Goal: Task Accomplishment & Management: Manage account settings

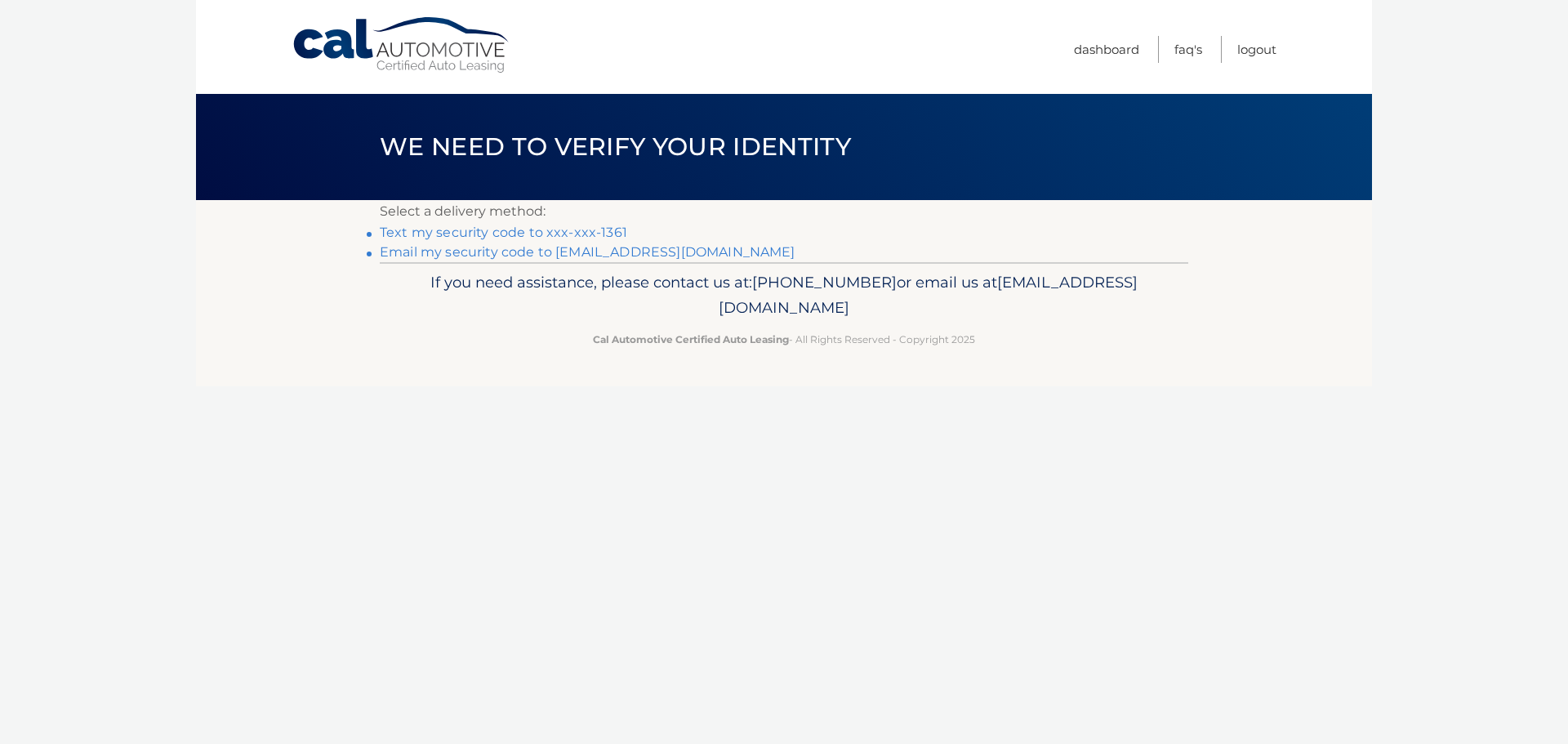
click at [597, 226] on link "Text my security code to xxx-xxx-1361" at bounding box center [503, 232] width 248 height 16
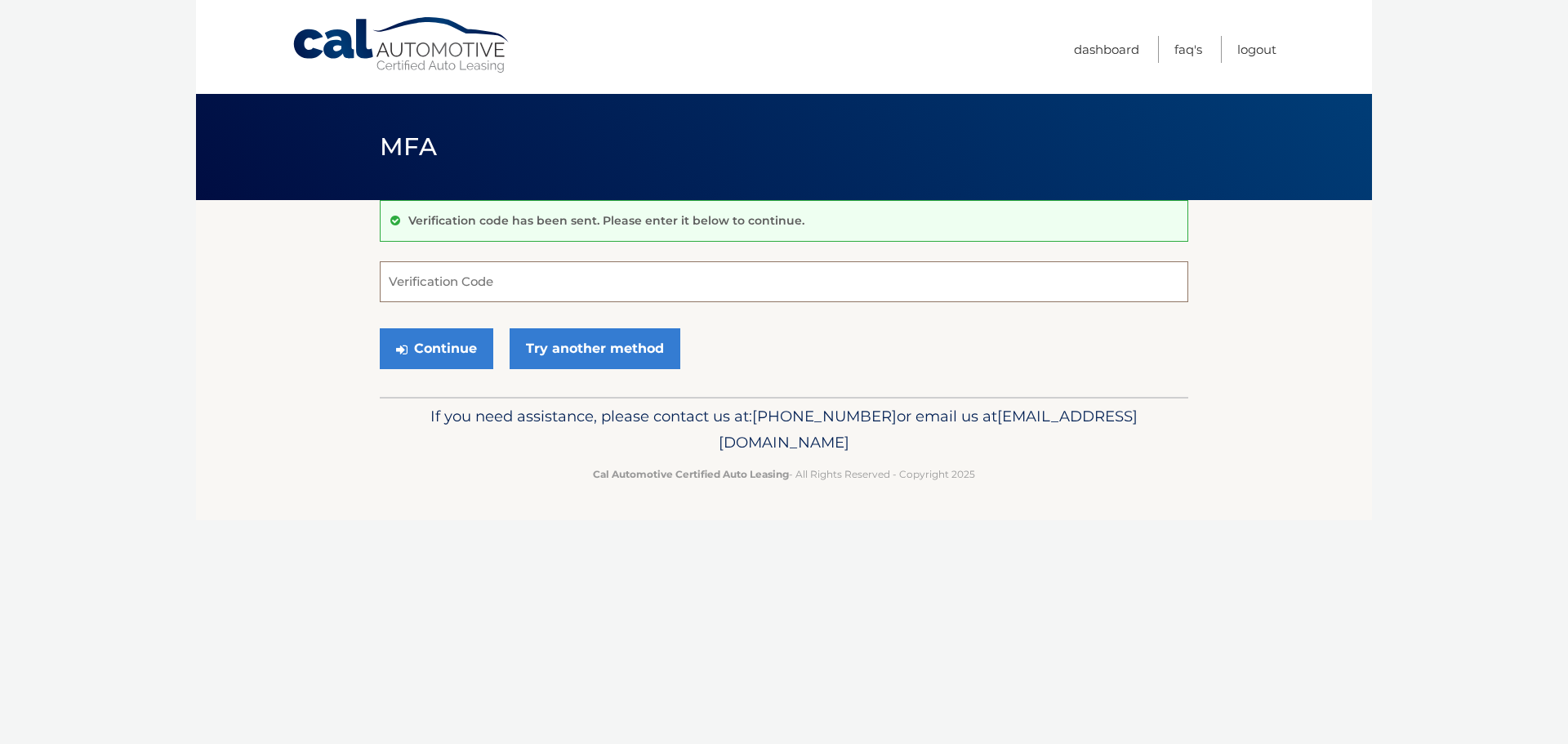
click at [500, 294] on input "Verification Code" at bounding box center [784, 282] width 809 height 41
type input "426120"
click at [380, 328] on button "Continue" at bounding box center [436, 348] width 114 height 41
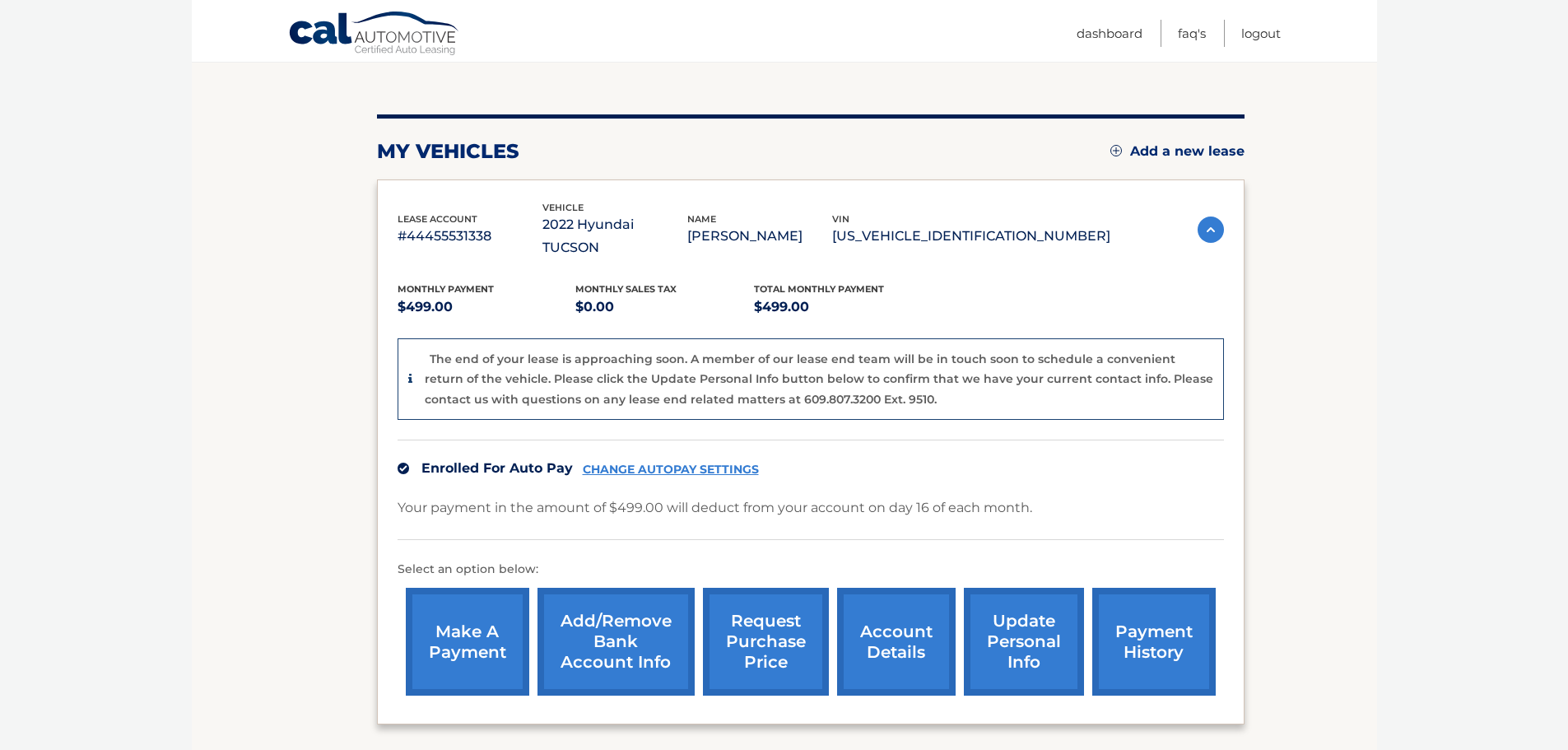
scroll to position [165, 0]
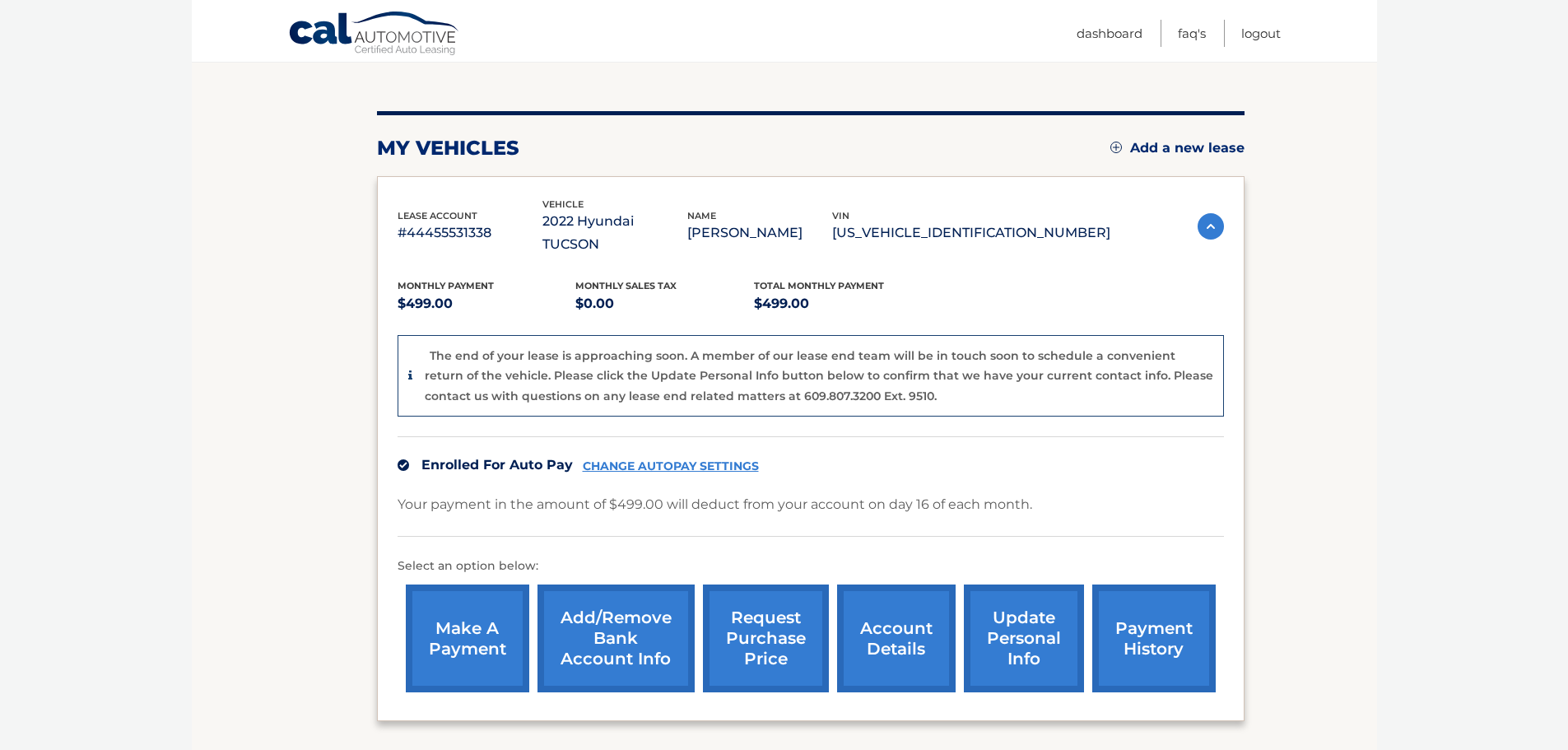
click at [619, 621] on link "Add/Remove bank account info" at bounding box center [616, 638] width 157 height 108
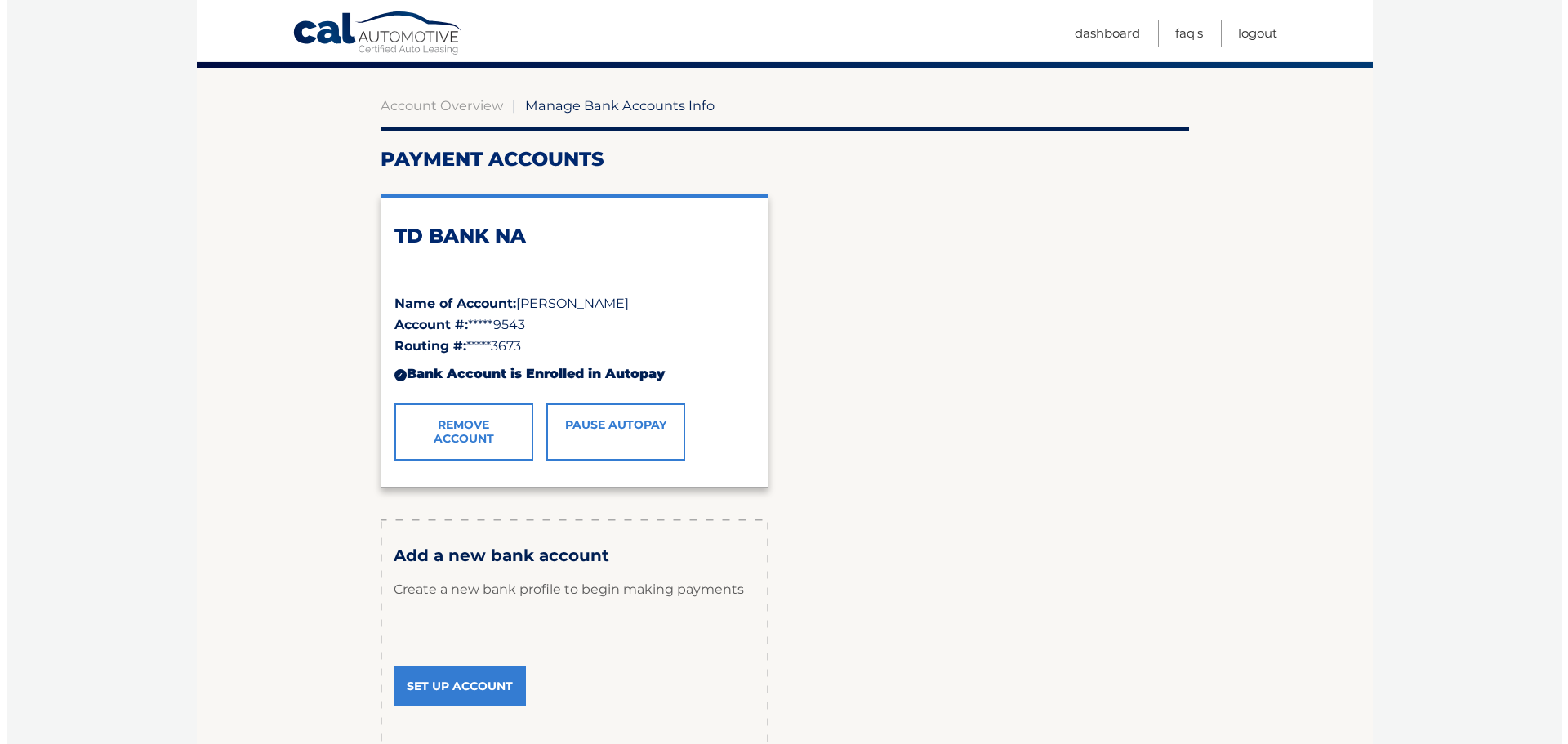
scroll to position [164, 0]
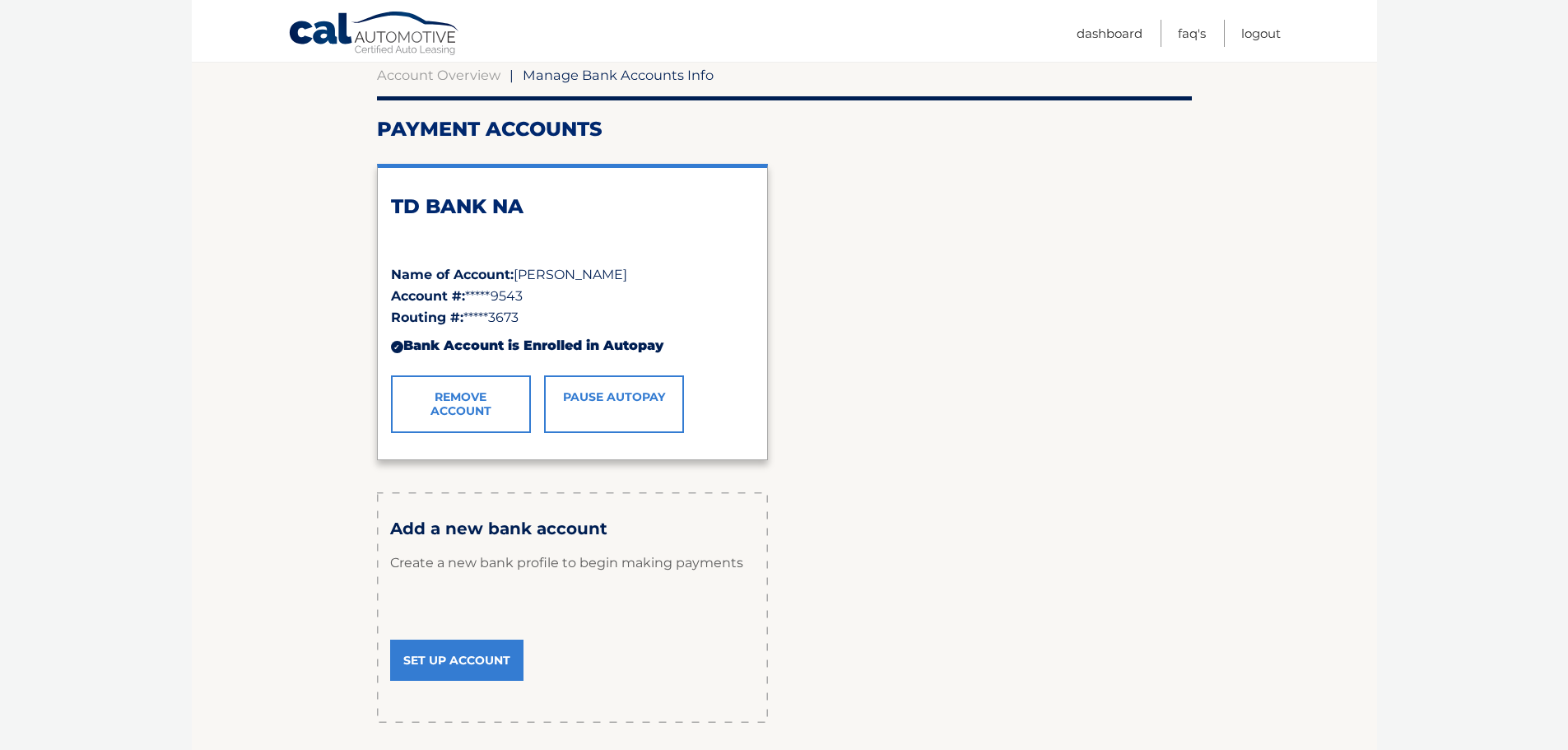
click at [626, 404] on link "Pause AutoPay" at bounding box center [614, 404] width 140 height 58
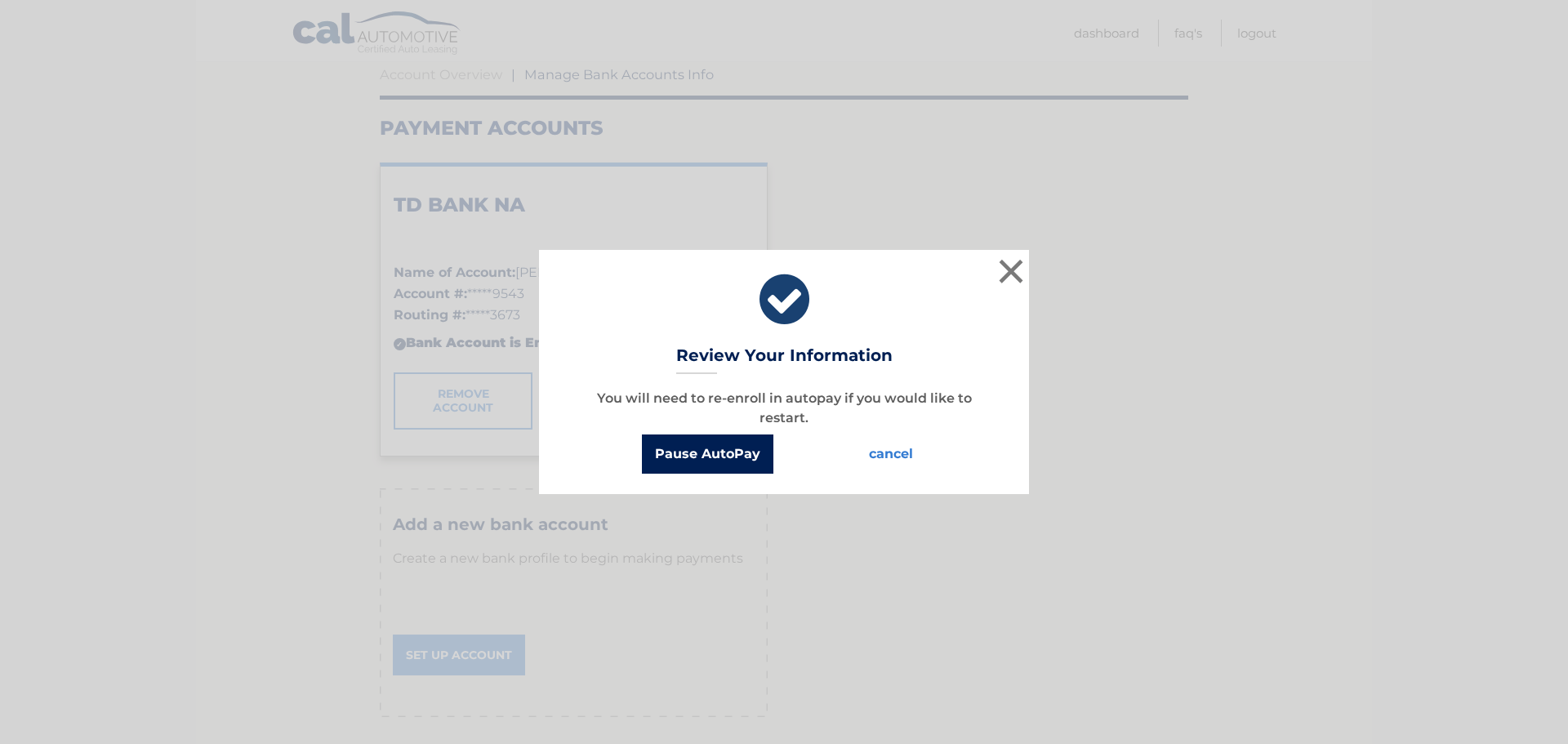
click at [708, 455] on button "Pause AutoPay" at bounding box center [708, 454] width 132 height 39
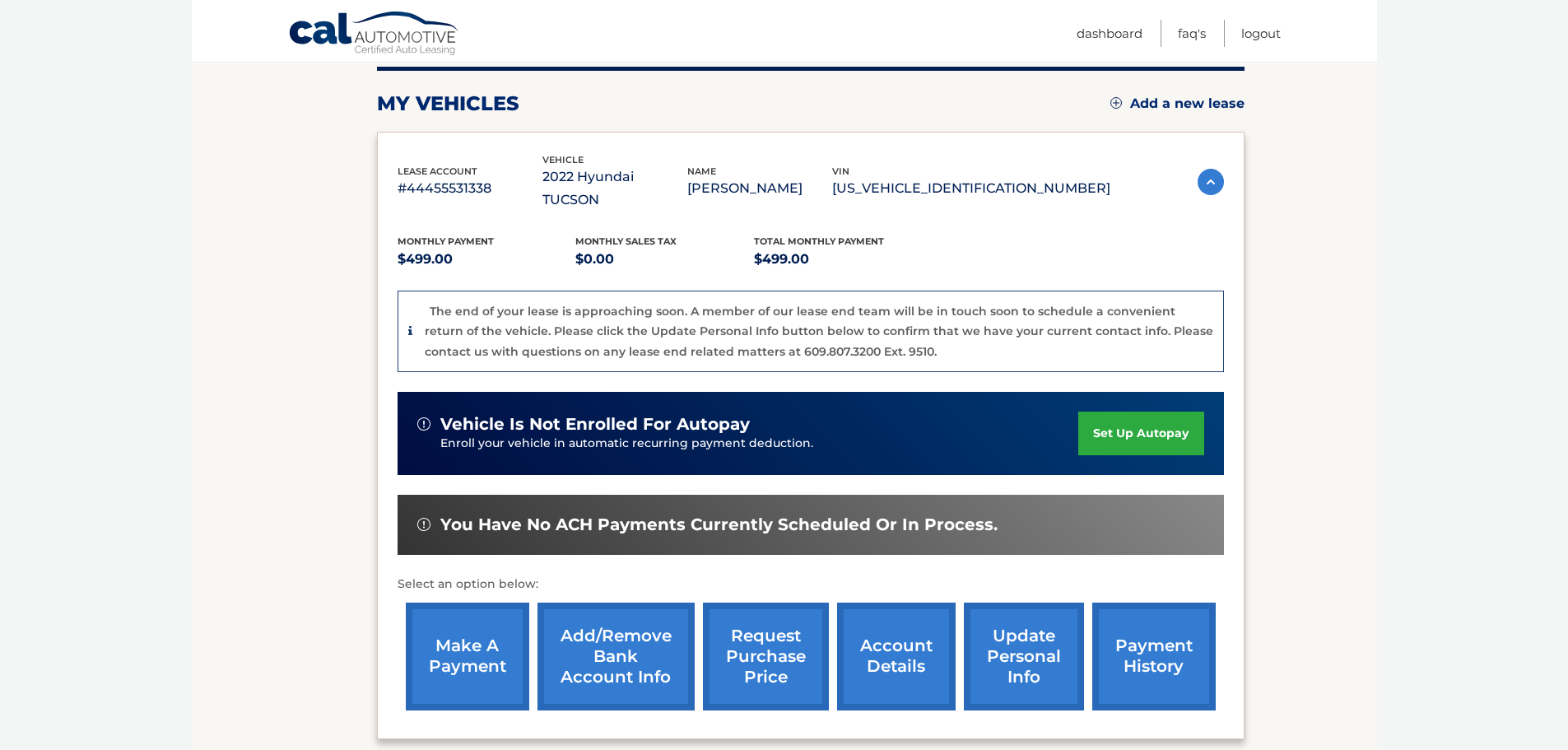
scroll to position [247, 0]
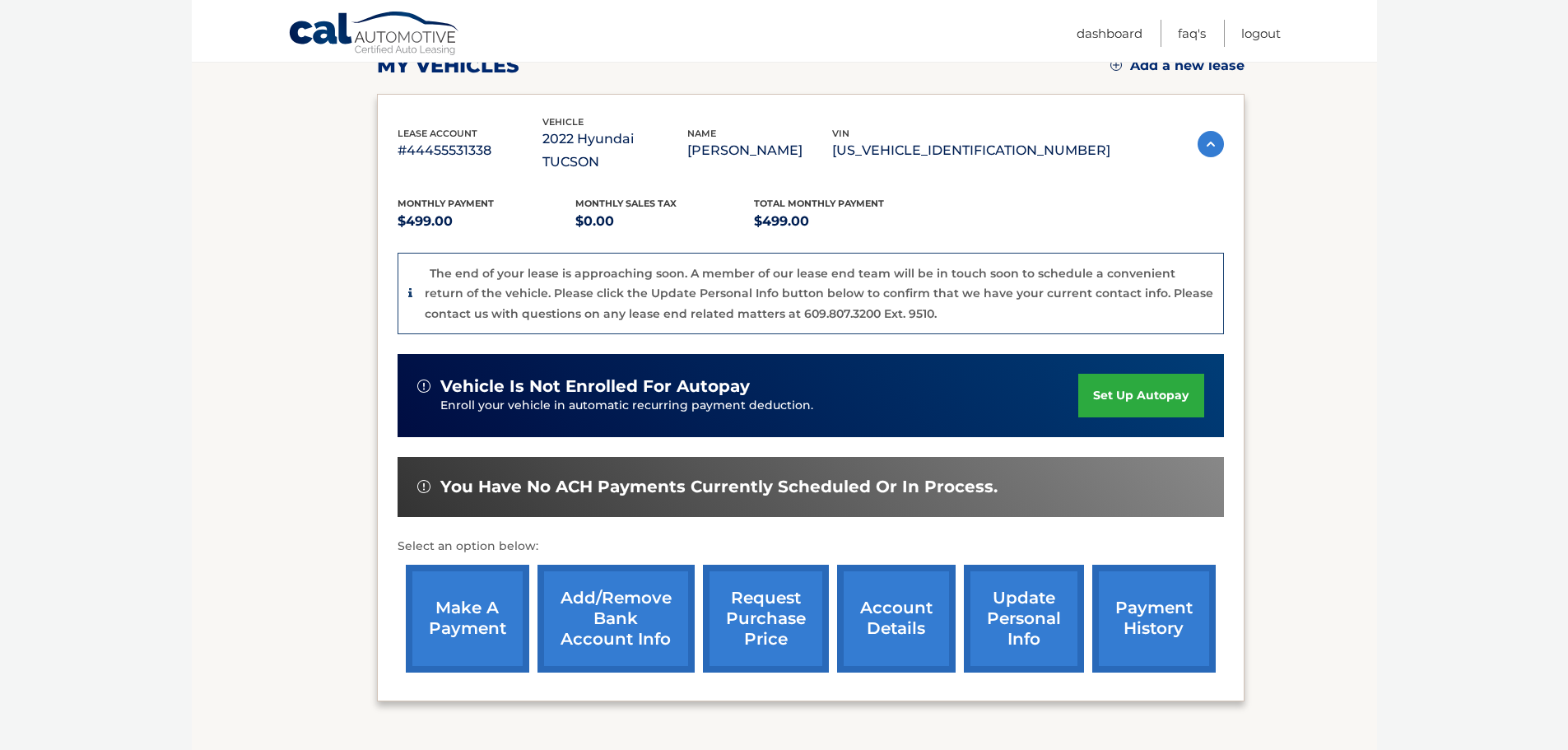
click at [1188, 581] on link "payment history" at bounding box center [1154, 618] width 124 height 108
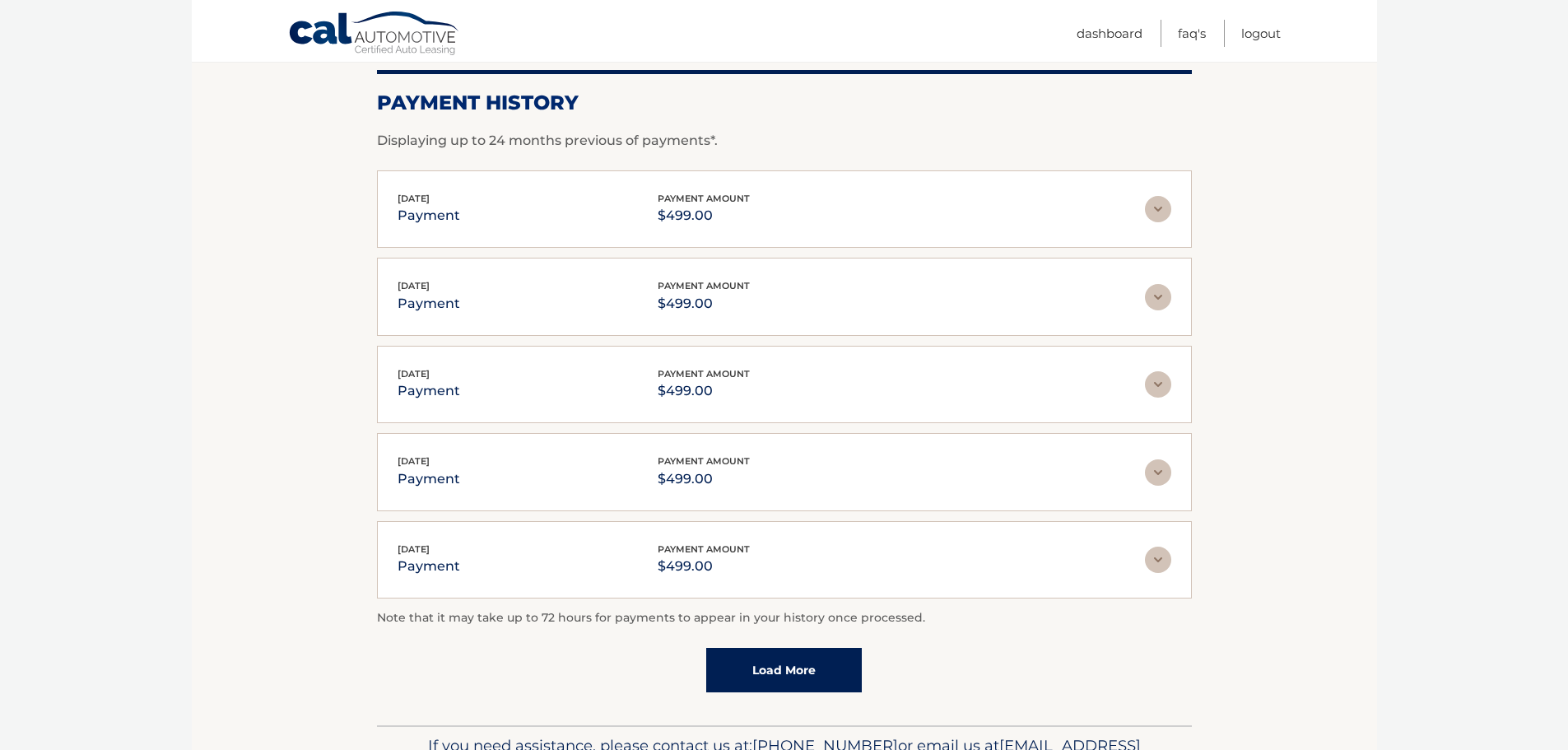
scroll to position [247, 0]
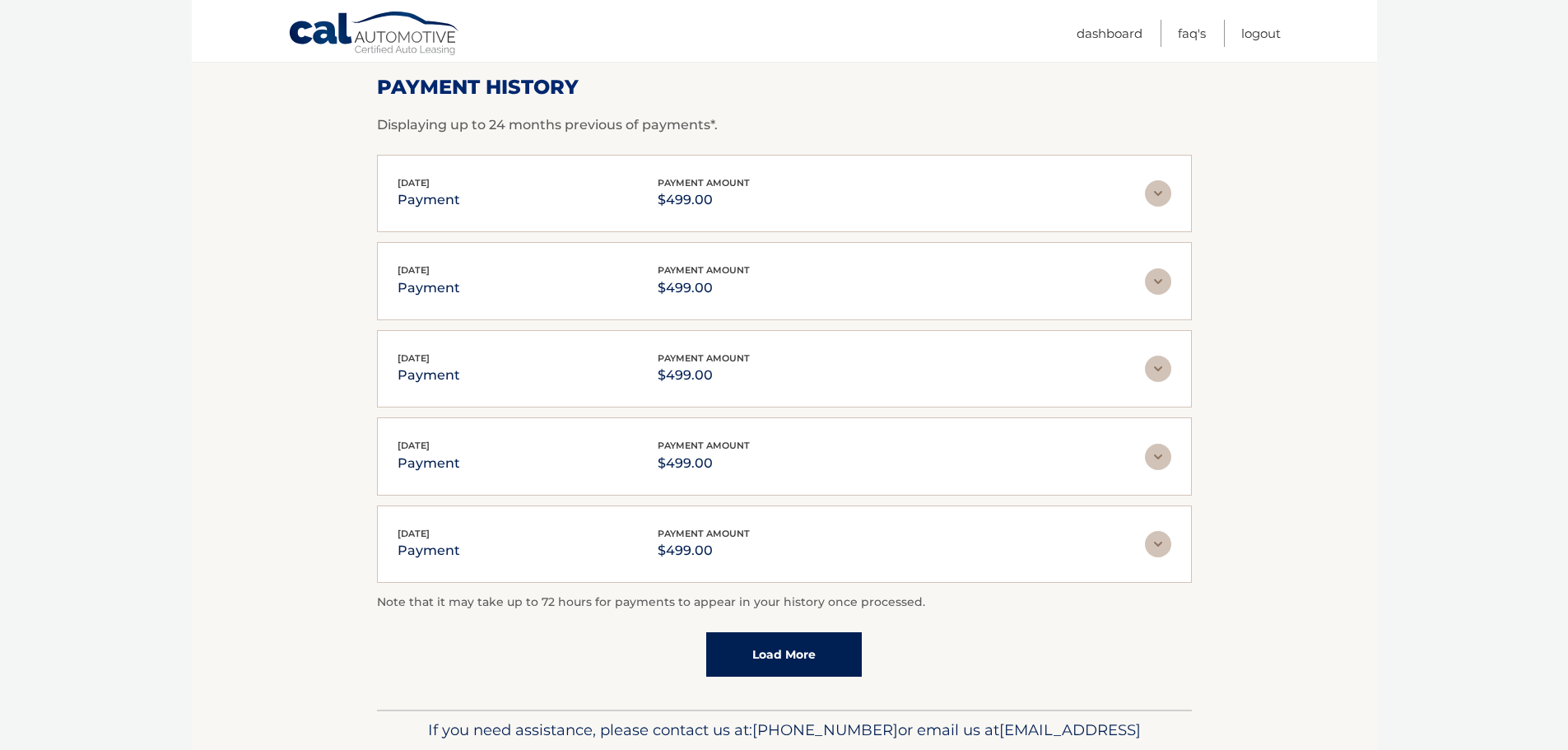
click at [787, 204] on div "May 16, 2025 payment payment amount $499.00" at bounding box center [771, 194] width 748 height 37
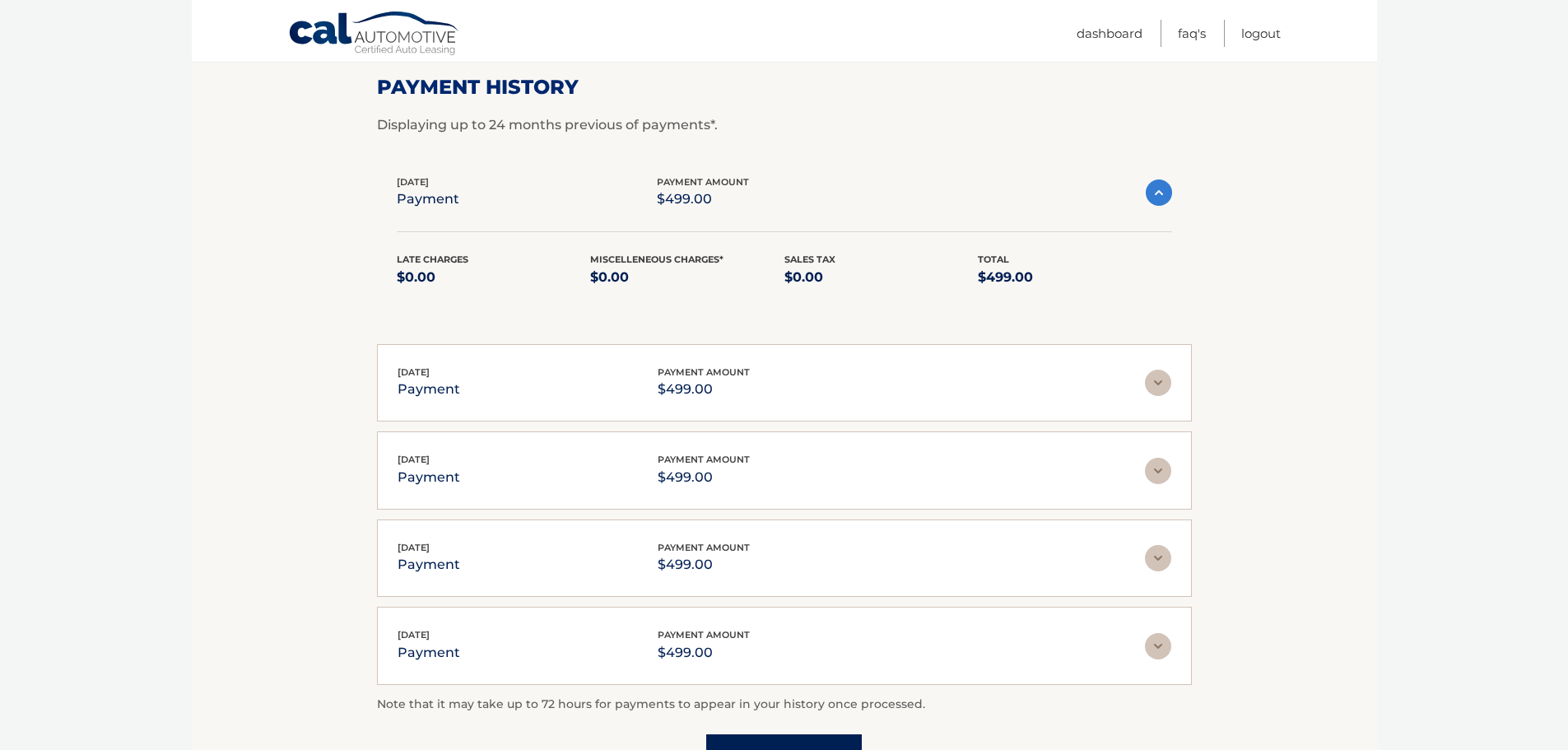
click at [1138, 191] on div "May 16, 2025 payment payment amount $499.00" at bounding box center [771, 193] width 749 height 37
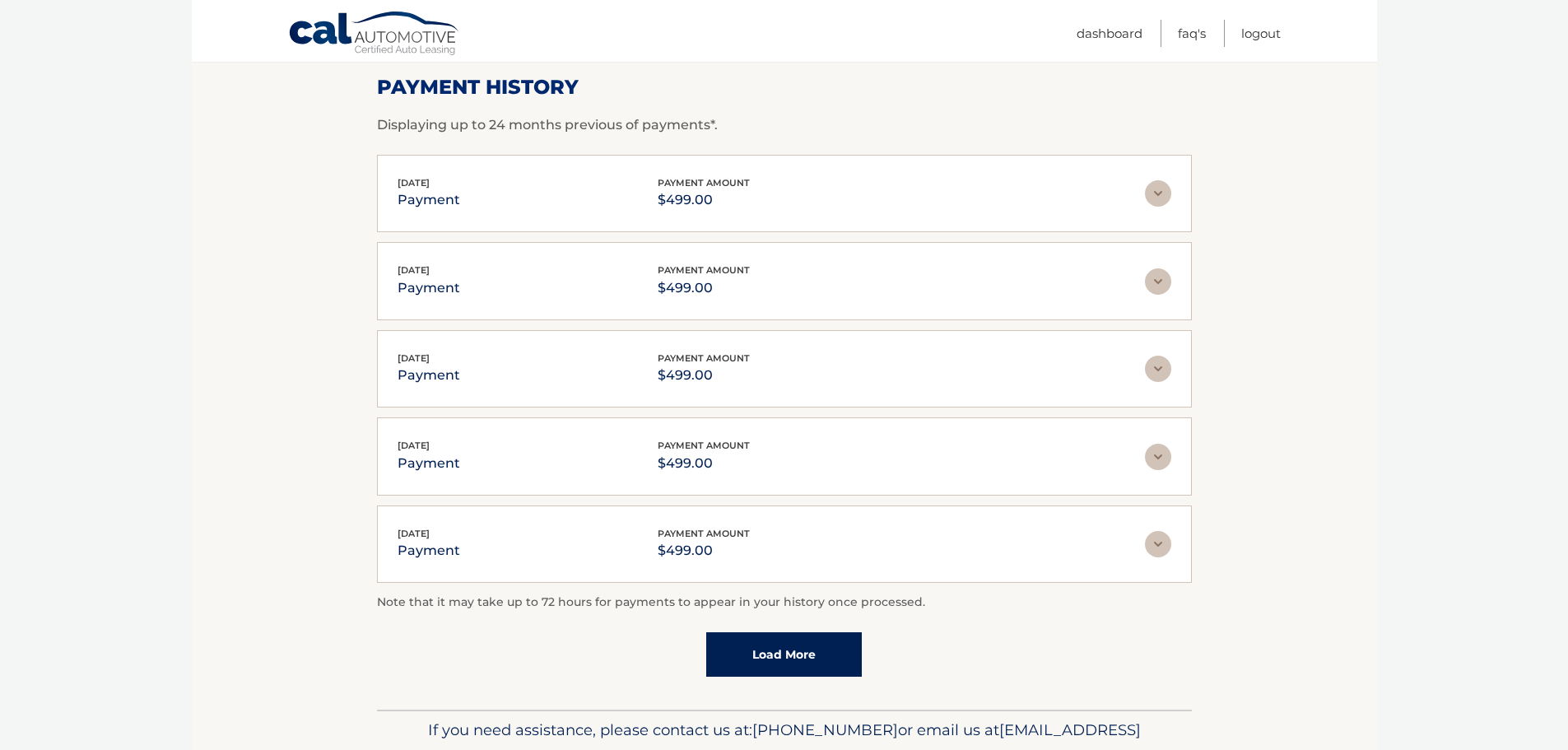
click at [1156, 191] on img at bounding box center [1158, 194] width 26 height 26
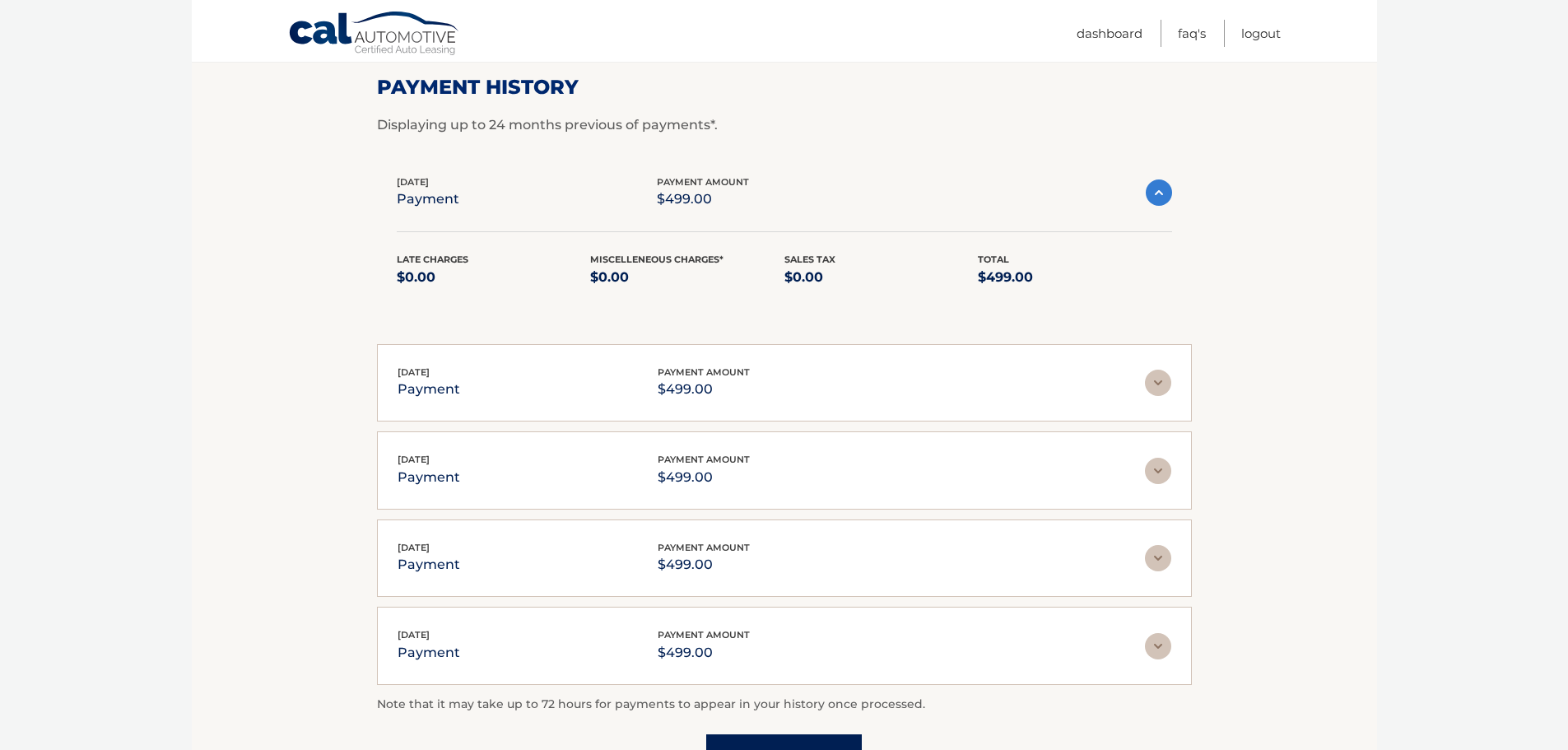
click at [1156, 191] on img at bounding box center [1159, 193] width 26 height 26
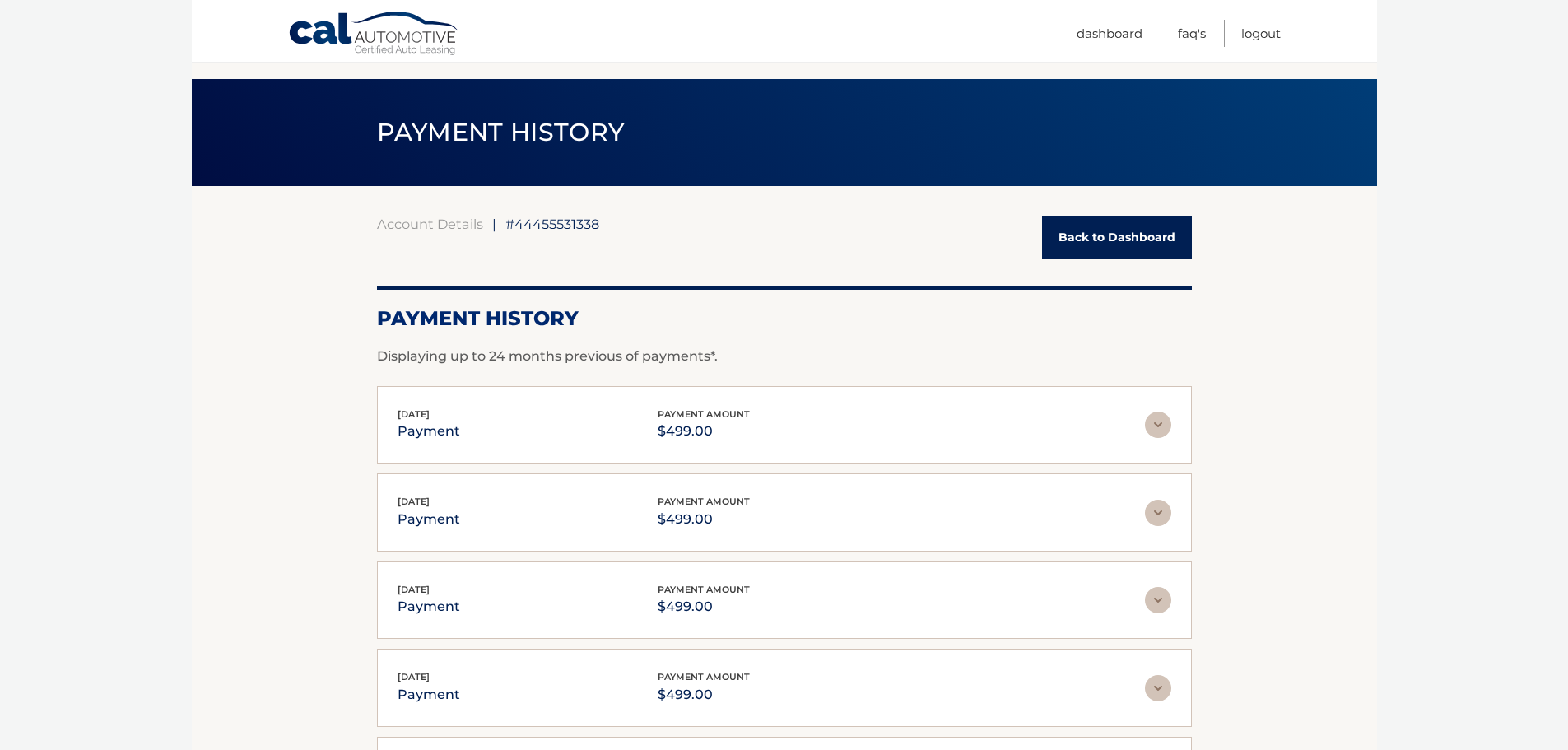
scroll to position [0, 0]
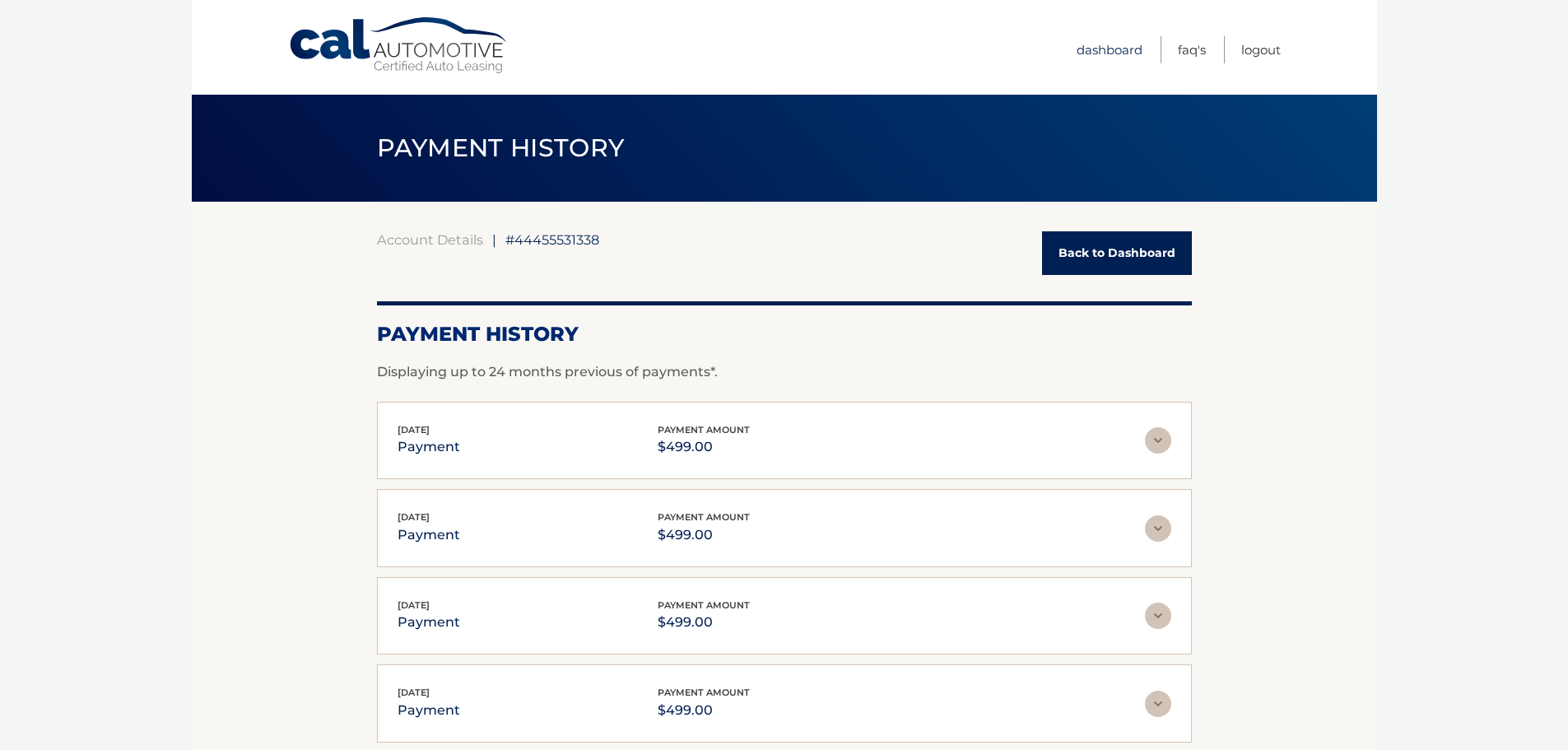
click at [1110, 49] on link "Dashboard" at bounding box center [1110, 49] width 66 height 27
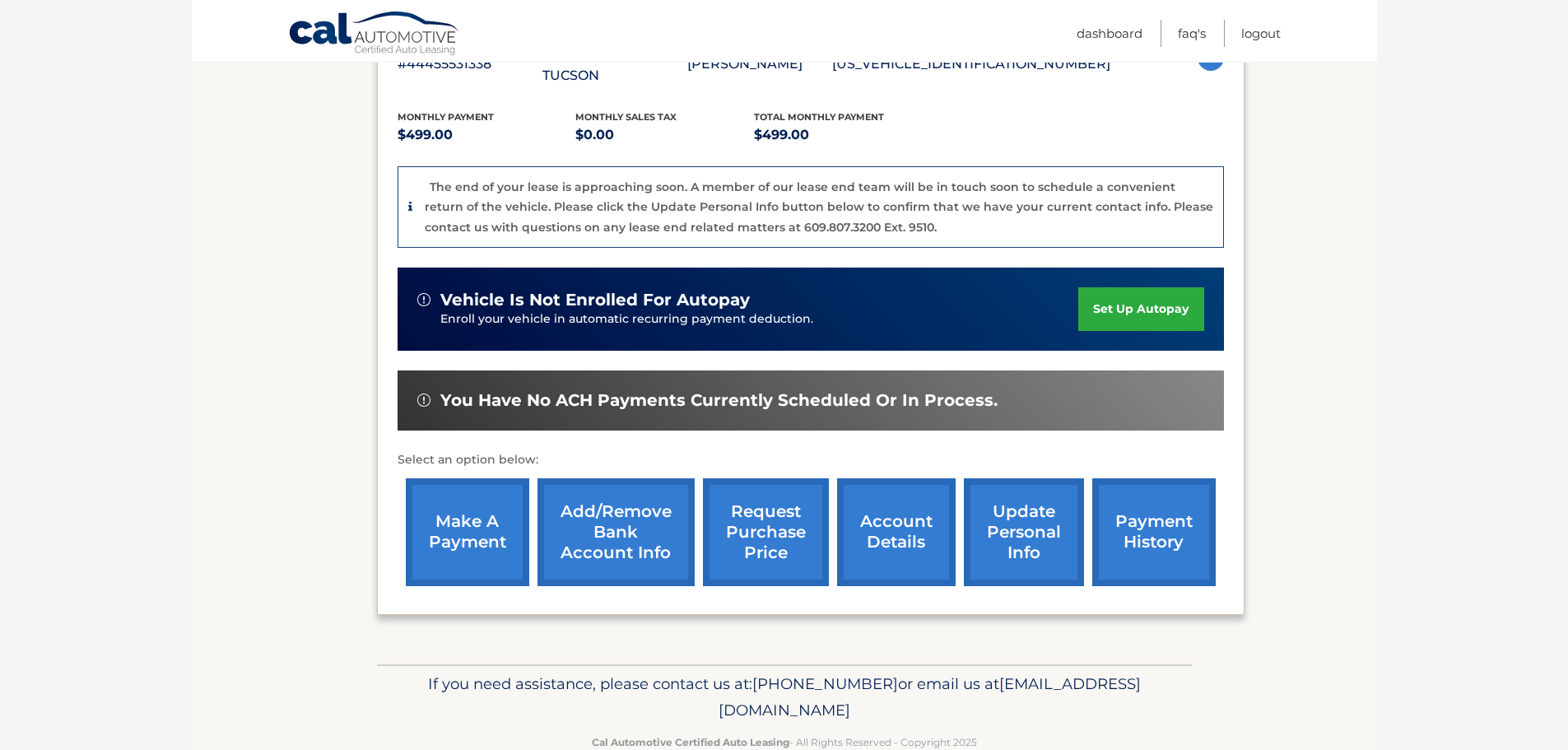
scroll to position [349, 0]
